Goal: Transaction & Acquisition: Book appointment/travel/reservation

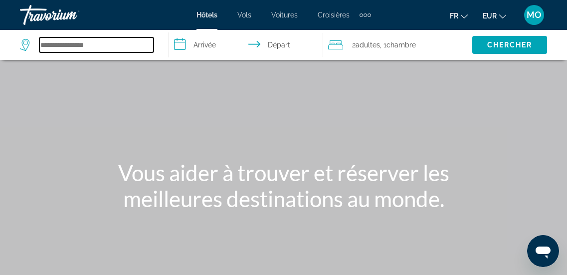
click at [56, 43] on input "Search hotel destination" at bounding box center [96, 44] width 114 height 15
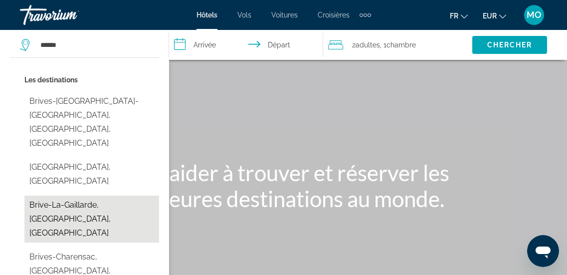
click at [66, 195] on button "Brive-La-Gaillarde, [GEOGRAPHIC_DATA], [GEOGRAPHIC_DATA]" at bounding box center [91, 218] width 135 height 47
type input "**********"
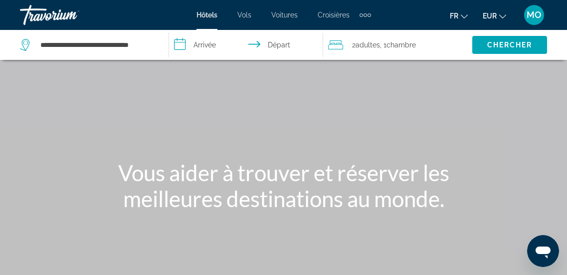
click at [209, 44] on input "**********" at bounding box center [248, 46] width 158 height 33
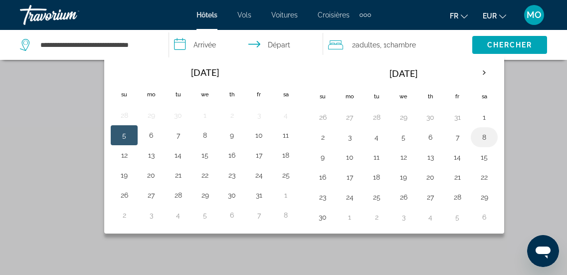
click at [484, 139] on button "8" at bounding box center [484, 137] width 16 height 14
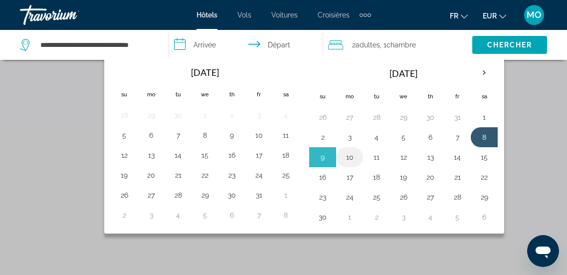
click at [349, 157] on button "10" at bounding box center [349, 157] width 16 height 14
type input "**********"
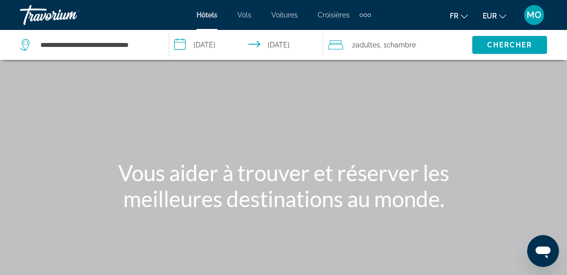
click at [384, 42] on span ", 1 Chambre pièces" at bounding box center [398, 45] width 36 height 14
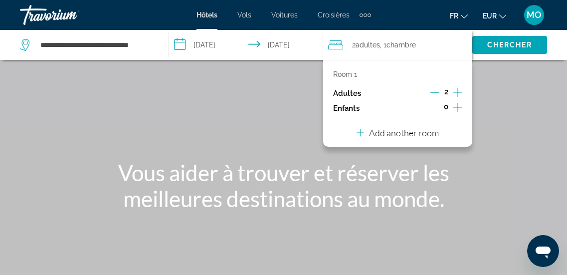
click at [458, 91] on icon "Increment adults" at bounding box center [457, 92] width 9 height 12
click at [386, 129] on p "Add another room" at bounding box center [404, 132] width 70 height 11
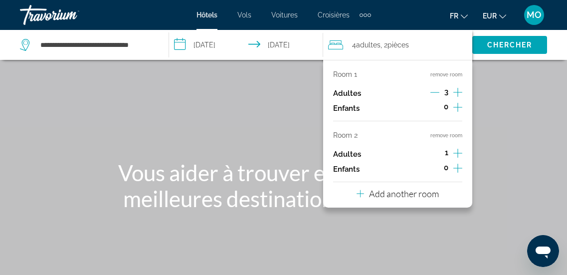
click at [437, 89] on icon "Decrement adults" at bounding box center [434, 92] width 9 height 9
click at [436, 90] on icon "Decrement adults" at bounding box center [434, 92] width 9 height 9
click at [410, 195] on p "Add another room" at bounding box center [404, 193] width 70 height 11
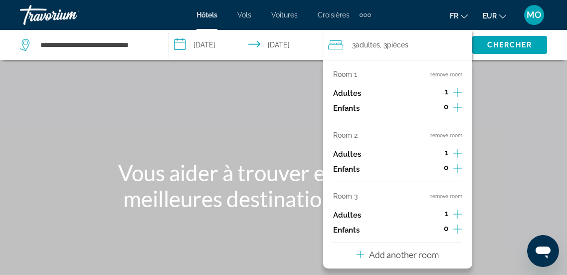
click at [530, 159] on div "Main content" at bounding box center [283, 149] width 567 height 299
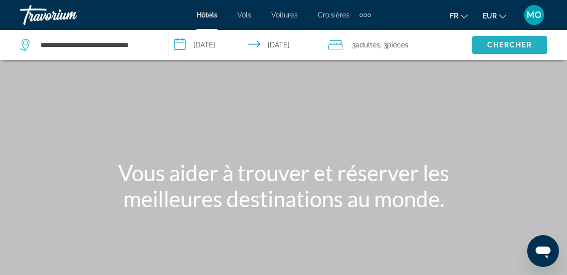
click at [512, 43] on span "Chercher" at bounding box center [509, 45] width 45 height 8
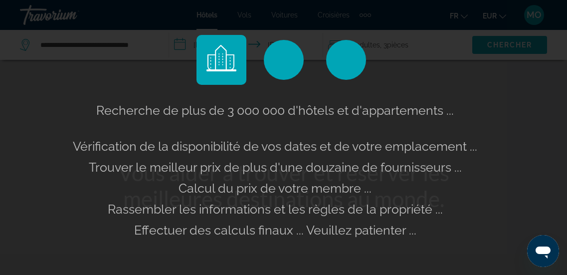
click at [512, 43] on div "Recherche de plus de 3 000 000 d'hôtels et d'appartements ... Vérification de l…" at bounding box center [283, 137] width 567 height 275
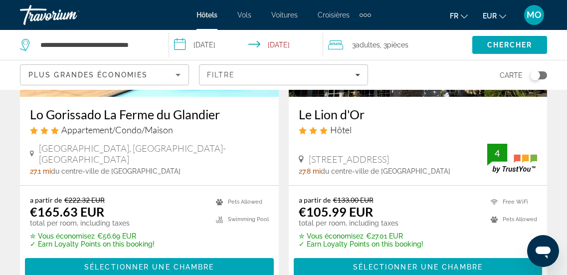
scroll to position [191, 0]
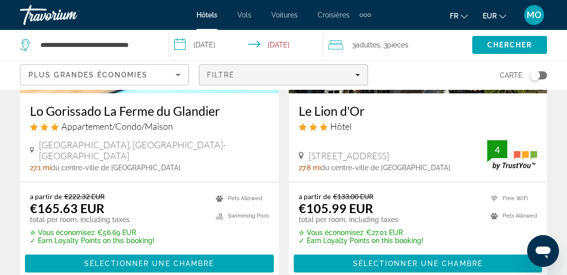
click at [359, 71] on div "Filtre" at bounding box center [283, 75] width 153 height 8
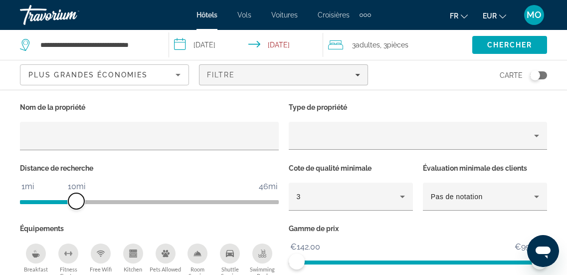
drag, startPoint x: 187, startPoint y: 199, endPoint x: 76, endPoint y: 197, distance: 111.6
click at [76, 197] on span "ngx-slider" at bounding box center [76, 201] width 16 height 16
click at [565, 79] on app-hotels-search-filters "Plus grandes économies Filtre Carte Nom de la propriété Type de propriété Dista…" at bounding box center [283, 75] width 567 height 30
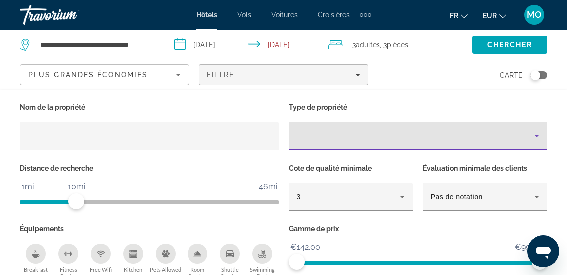
click at [539, 135] on icon "Property type" at bounding box center [536, 136] width 12 height 12
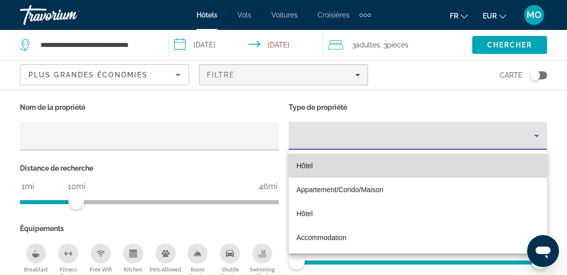
click at [383, 161] on mat-option "Hôtel" at bounding box center [418, 165] width 259 height 24
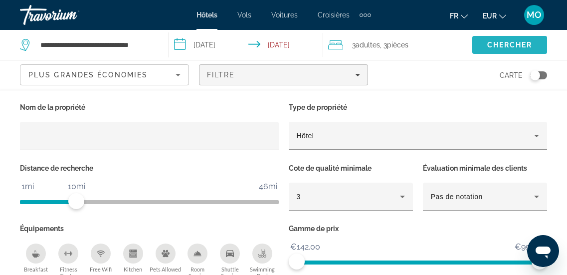
click at [503, 45] on span "Chercher" at bounding box center [509, 45] width 45 height 8
click at [509, 42] on span "Chercher" at bounding box center [509, 45] width 45 height 8
click at [193, 94] on div "Nom de la propriété Type de propriété Hôtel Distance de recherche 1mi 46mi 10mi…" at bounding box center [283, 203] width 567 height 227
click at [292, 43] on input "**********" at bounding box center [248, 46] width 158 height 33
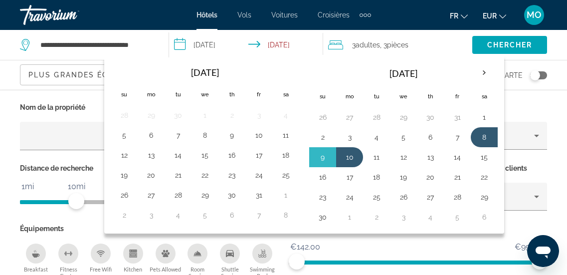
click at [298, 40] on input "**********" at bounding box center [248, 46] width 158 height 33
click at [550, 60] on app-hotels-search-filters "Plus grandes économies Filtre Carte Nom de la propriété Type de propriété Hôtel…" at bounding box center [283, 75] width 567 height 30
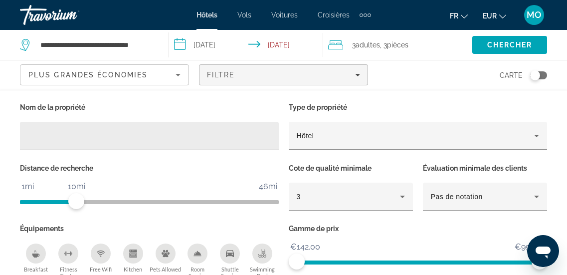
click at [109, 141] on input "Hotel Filters" at bounding box center [149, 136] width 243 height 12
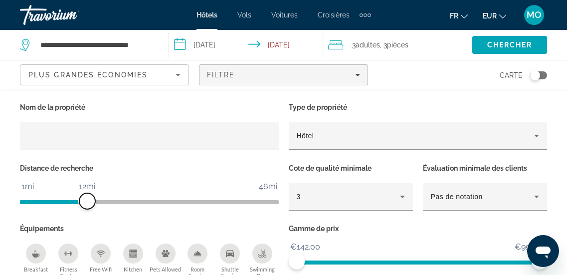
drag, startPoint x: 78, startPoint y: 193, endPoint x: 86, endPoint y: 194, distance: 8.0
click at [86, 194] on span "ngx-slider" at bounding box center [87, 201] width 16 height 16
click at [513, 36] on span "Search" at bounding box center [509, 45] width 75 height 24
click at [503, 49] on span "Search" at bounding box center [509, 45] width 75 height 24
click at [535, 76] on div "Toggle map" at bounding box center [535, 75] width 10 height 10
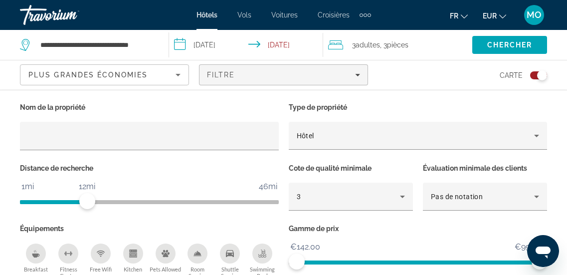
scroll to position [90, 0]
click at [463, 254] on span "ngx-slider" at bounding box center [380, 260] width 166 height 16
drag, startPoint x: 541, startPoint y: 74, endPoint x: 513, endPoint y: 76, distance: 28.4
click at [513, 76] on div "Carte" at bounding box center [462, 74] width 169 height 29
